Goal: Task Accomplishment & Management: Use online tool/utility

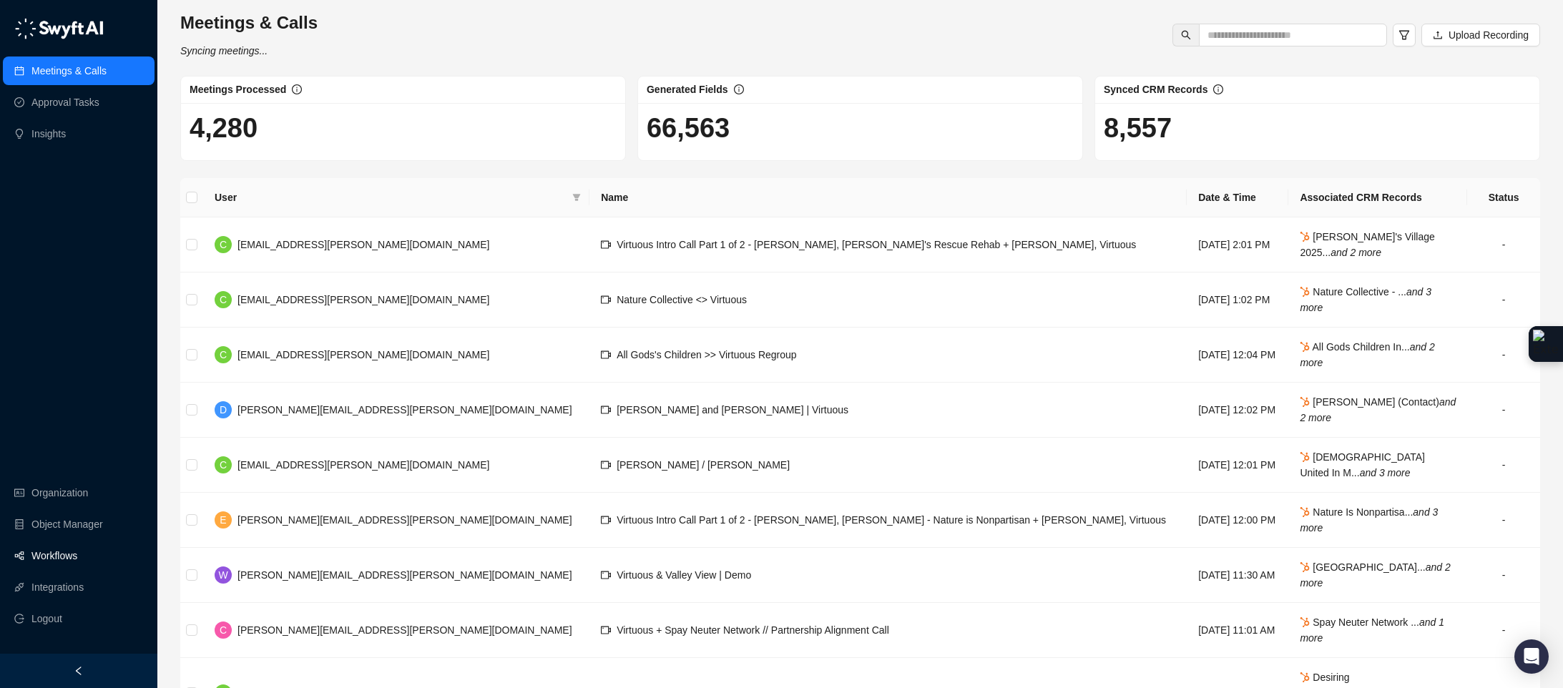
click at [72, 562] on link "Workflows" at bounding box center [54, 556] width 46 height 29
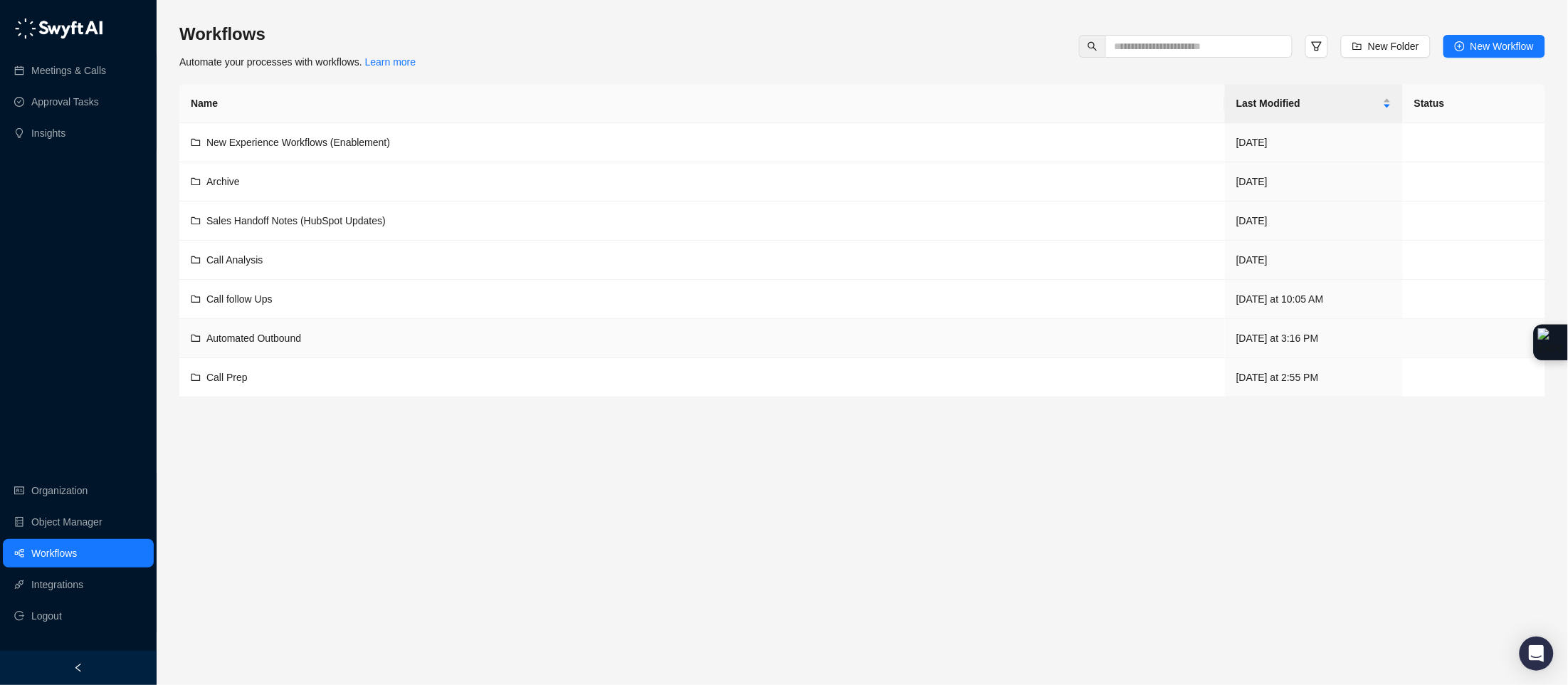
click at [280, 342] on span "Automated Outbound" at bounding box center [253, 338] width 95 height 11
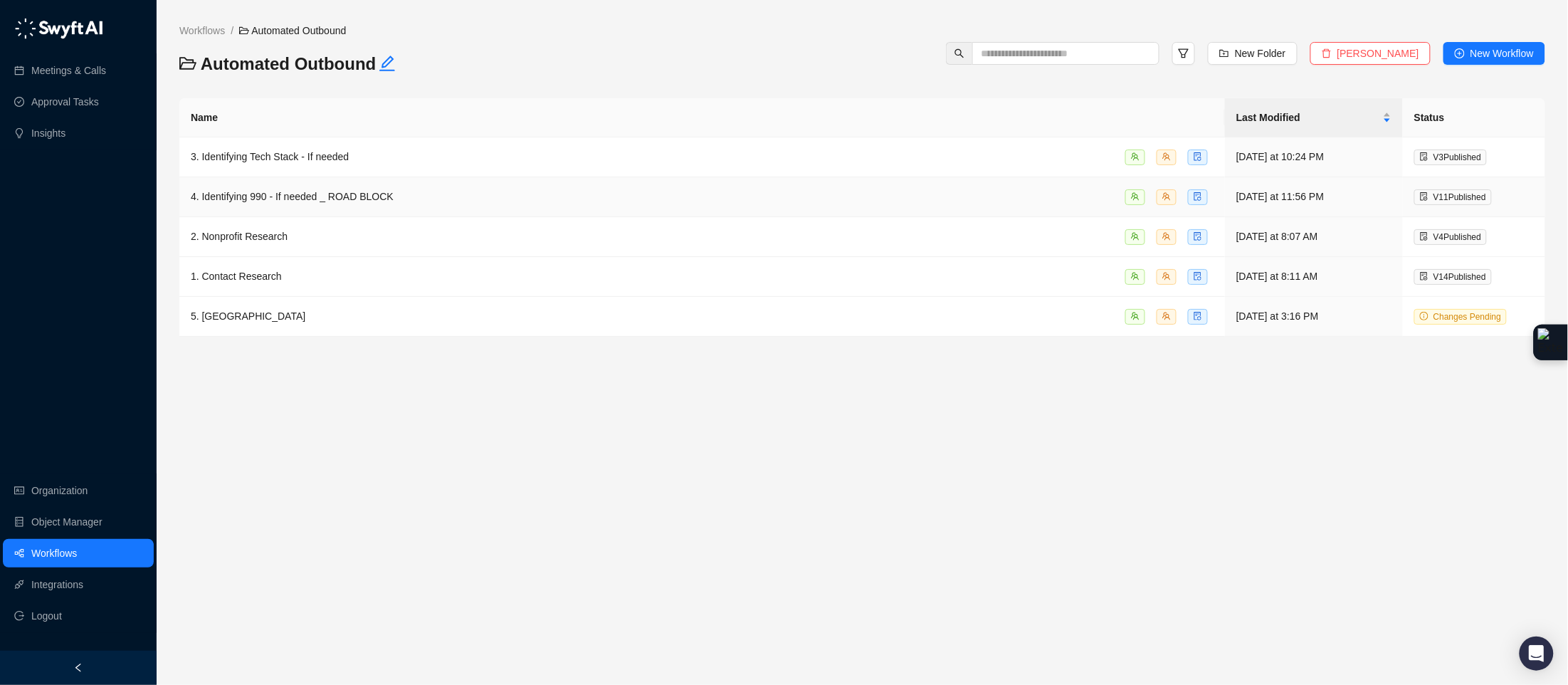
click at [344, 209] on td "4. Identifying 990 - If needed _ ROAD BLOCK" at bounding box center [701, 197] width 1046 height 40
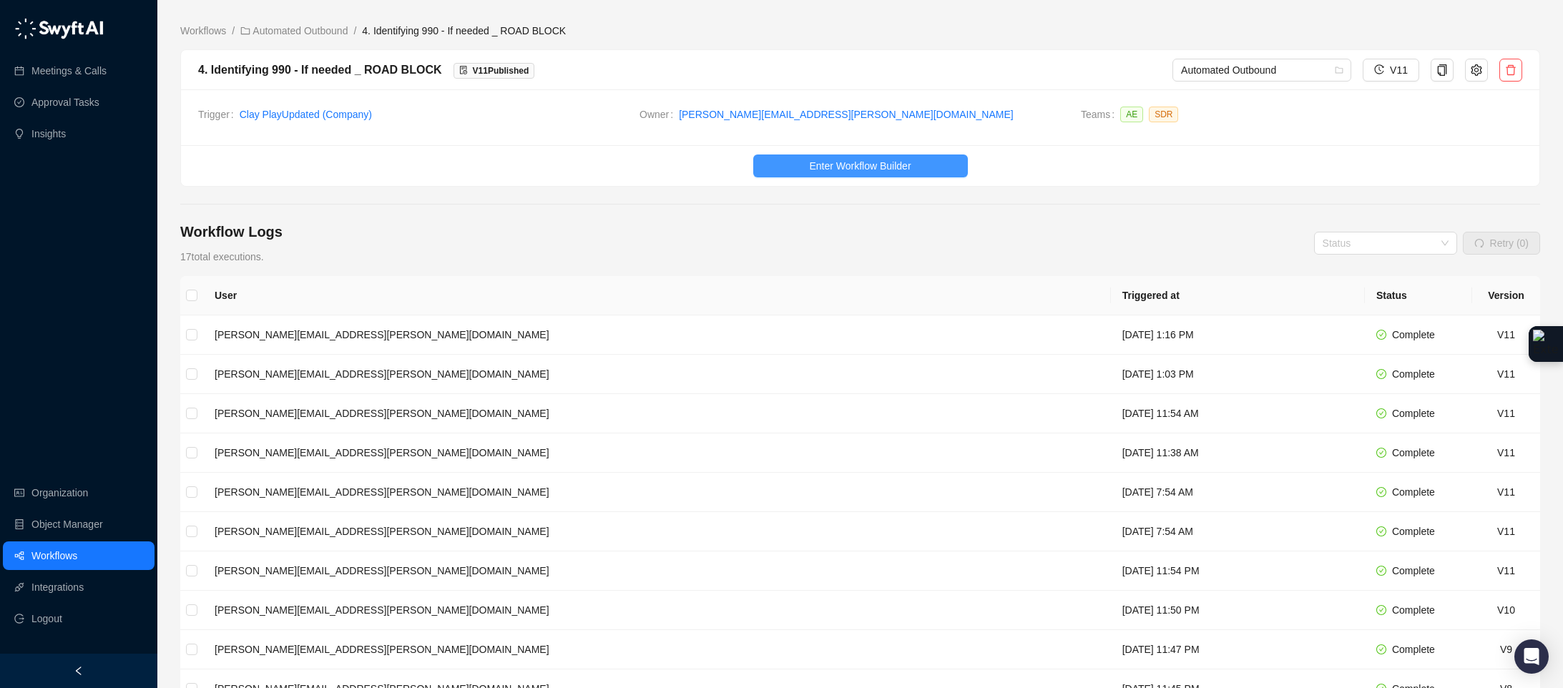
click at [841, 174] on span "Enter Workflow Builder" at bounding box center [860, 166] width 102 height 16
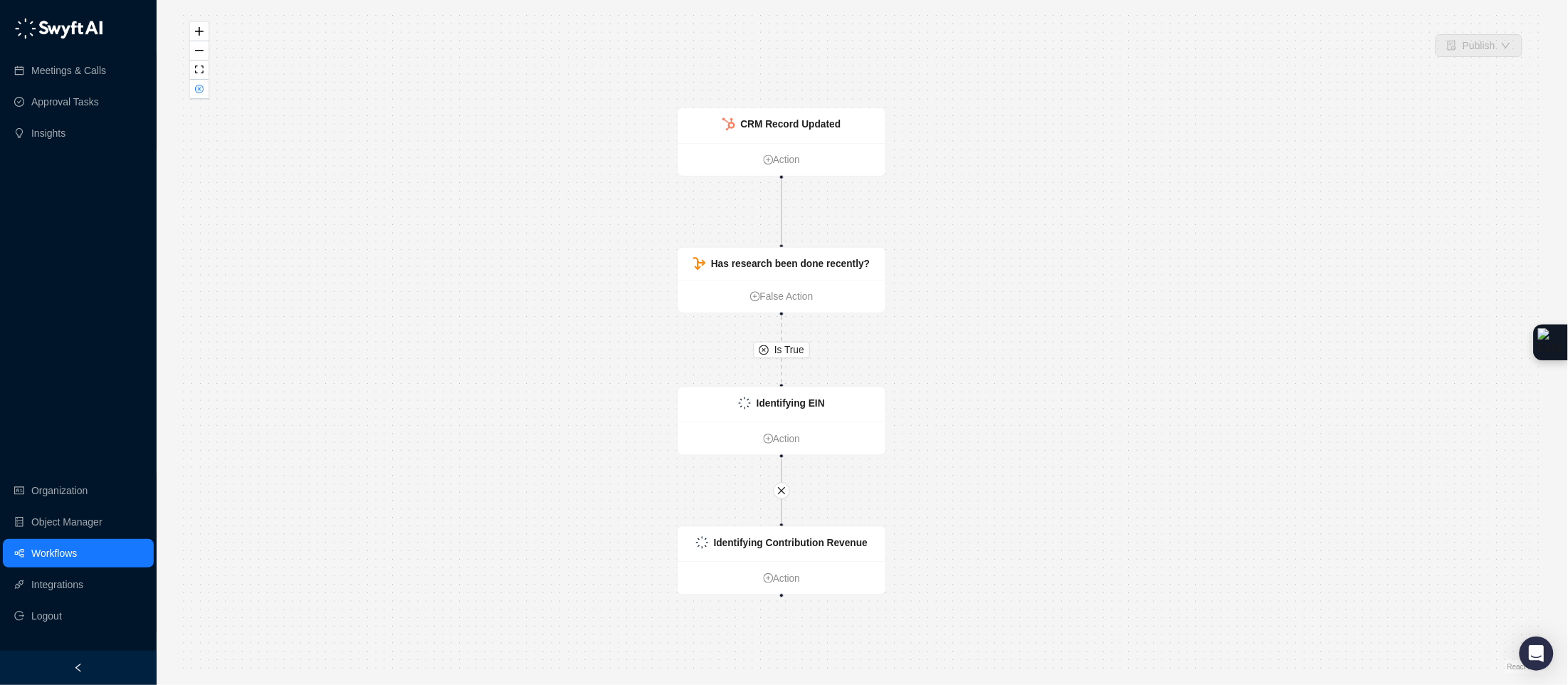
drag, startPoint x: 1095, startPoint y: 368, endPoint x: 1008, endPoint y: 377, distance: 87.5
click at [1008, 377] on div "Is True Identifying Contribution Revenue Action CRM Record Updated Action Has r…" at bounding box center [862, 342] width 1366 height 662
click at [792, 582] on link "Action" at bounding box center [776, 578] width 208 height 16
click at [760, 578] on icon "plus-circle" at bounding box center [762, 578] width 4 height 4
